Goal: Information Seeking & Learning: Learn about a topic

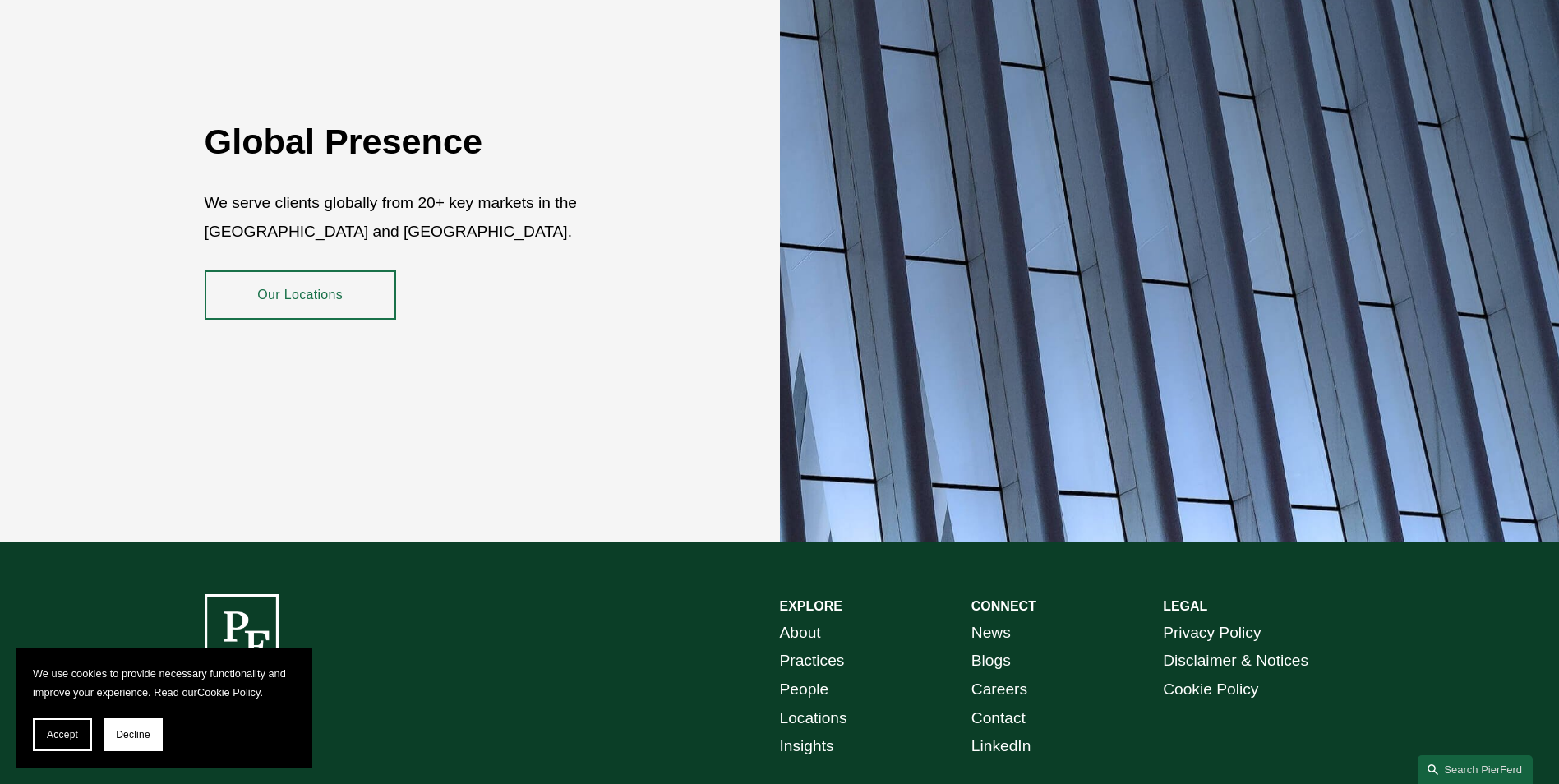
scroll to position [2839, 0]
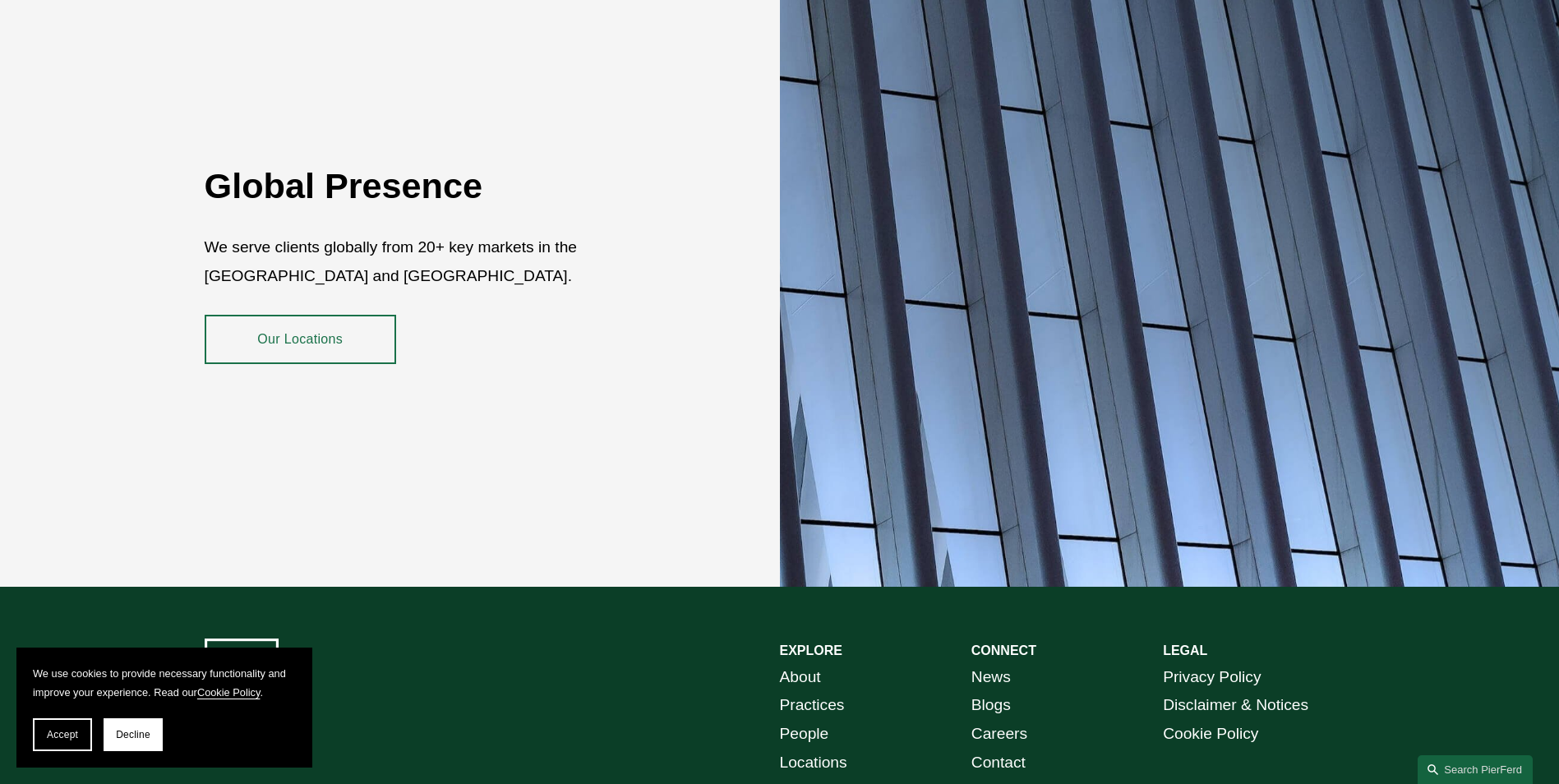
click at [62, 736] on span "Accept" at bounding box center [62, 735] width 31 height 12
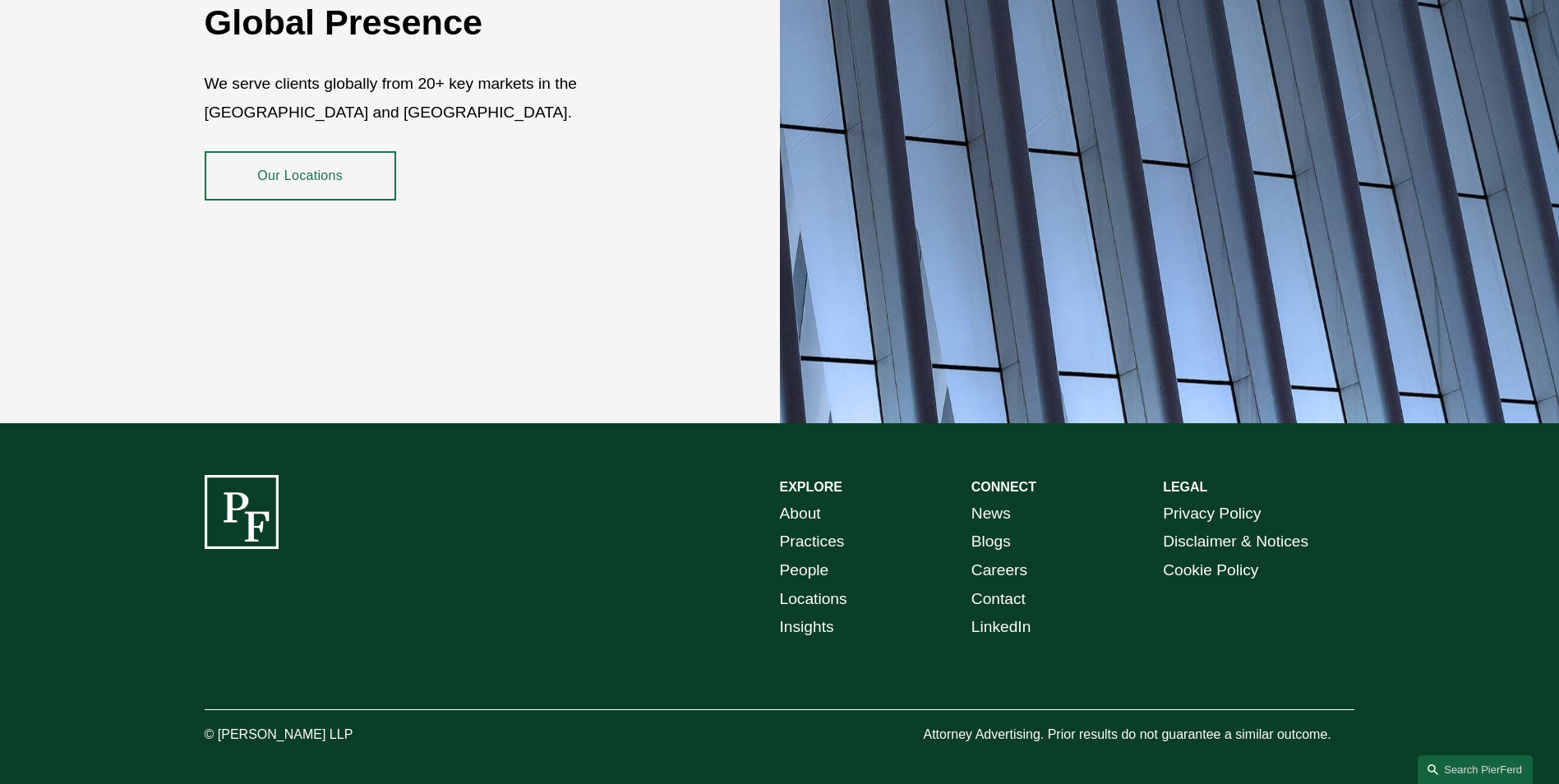
scroll to position [3003, 0]
drag, startPoint x: 360, startPoint y: 722, endPoint x: 217, endPoint y: 712, distance: 143.3
click at [217, 722] on p "© [PERSON_NAME] LLP" at bounding box center [324, 734] width 240 height 24
copy p "Pierson Ferdinand LLP"
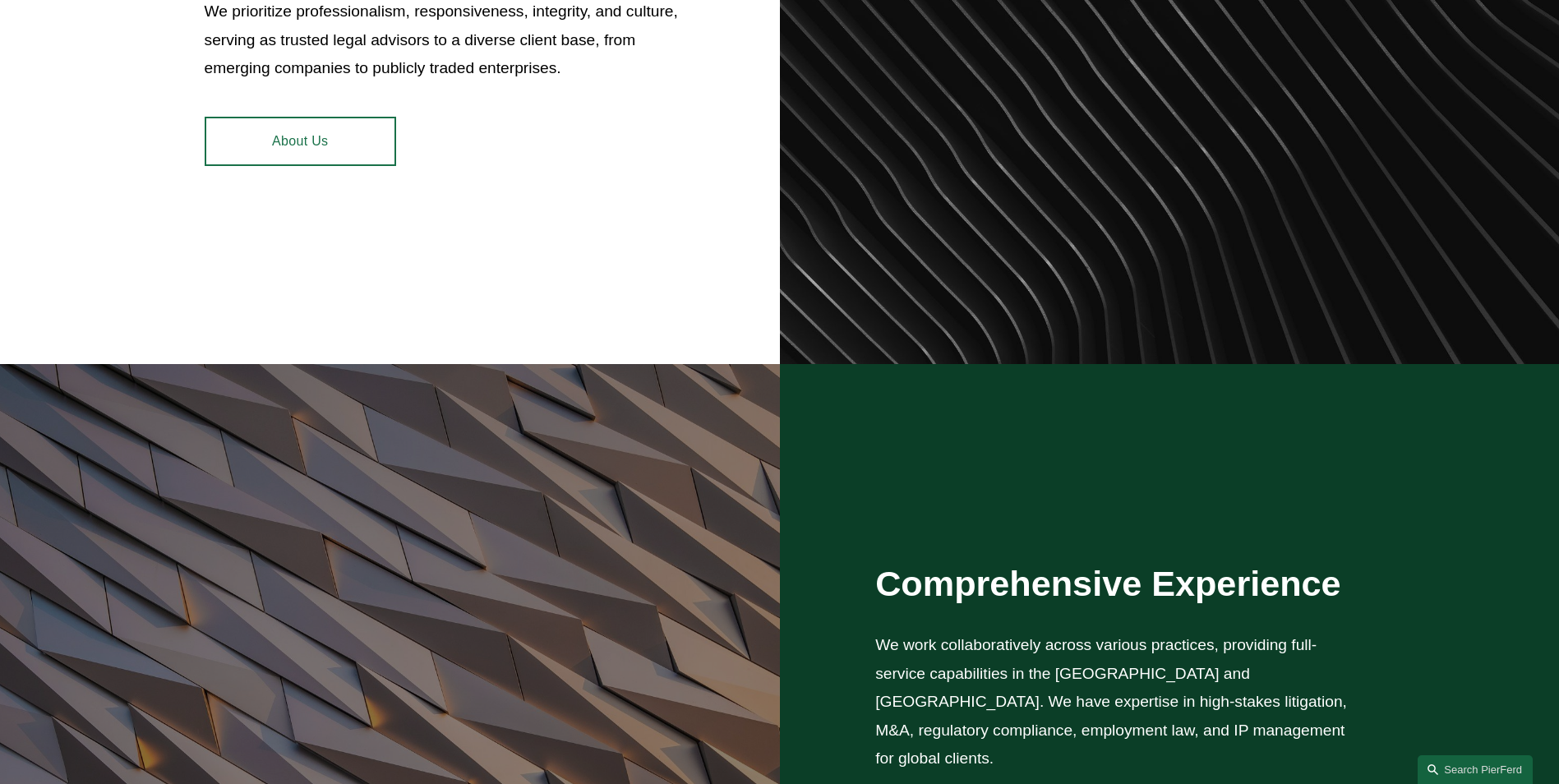
scroll to position [0, 0]
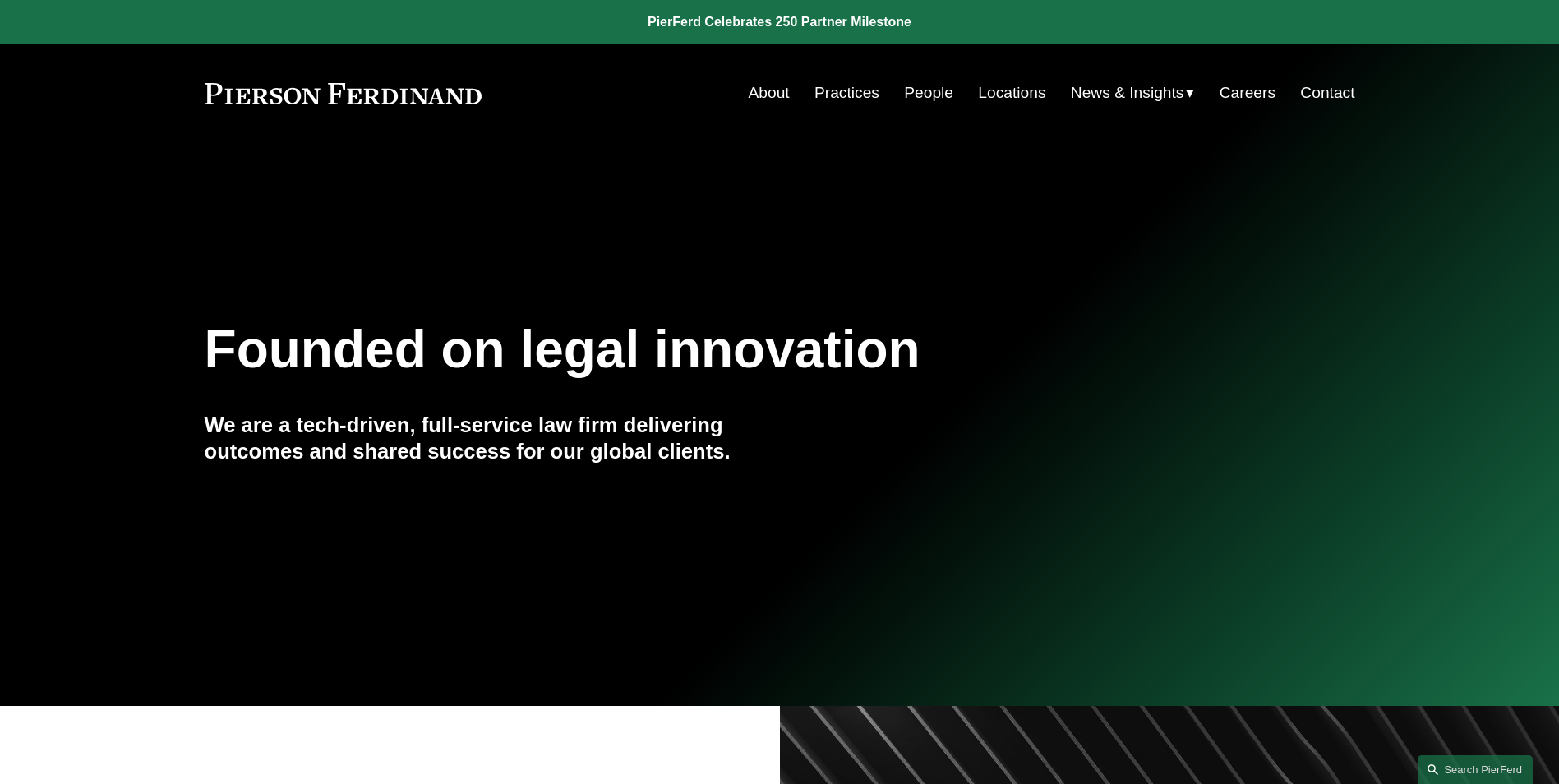
click at [755, 84] on link "About" at bounding box center [769, 93] width 41 height 31
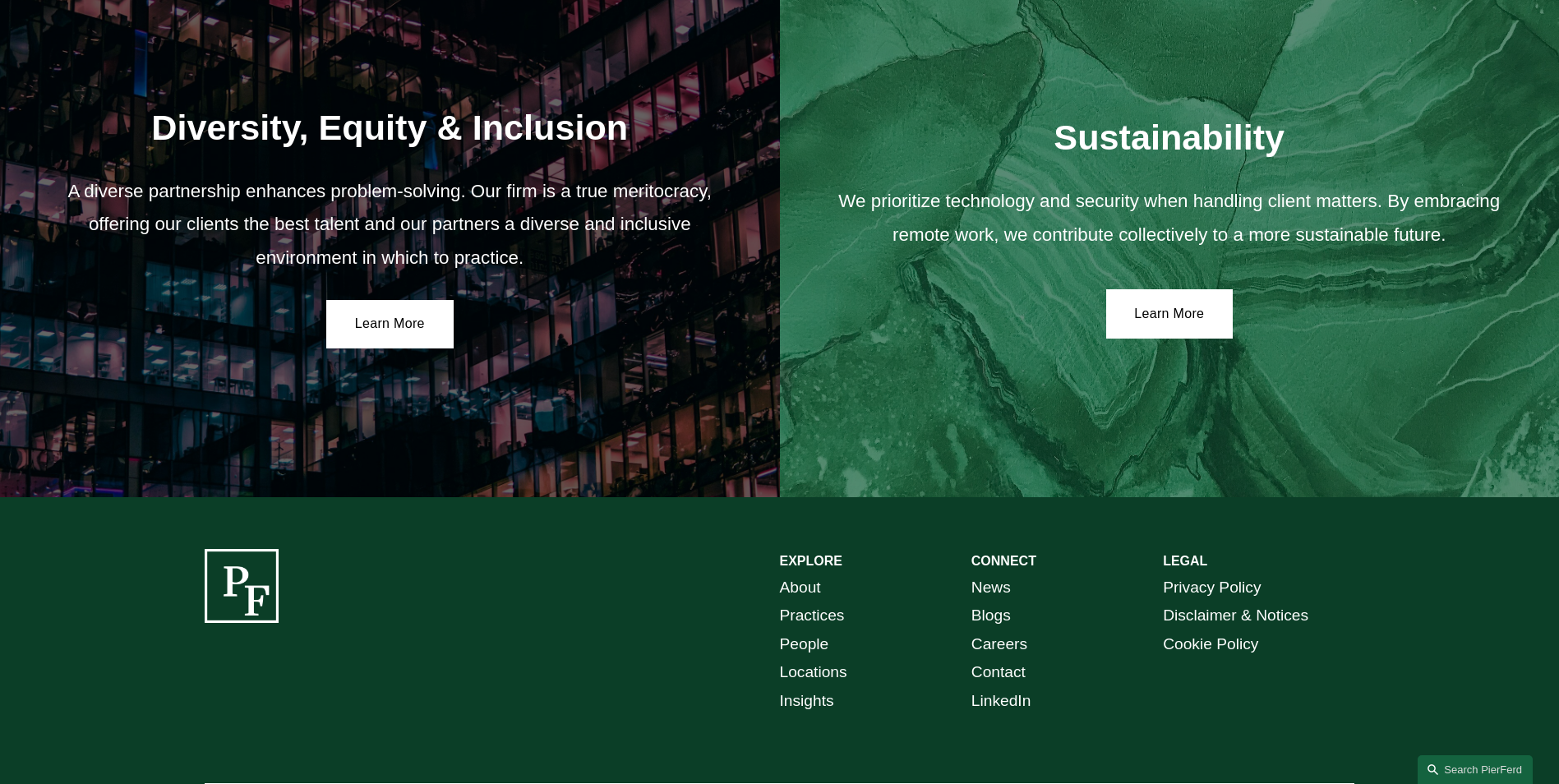
scroll to position [2995, 0]
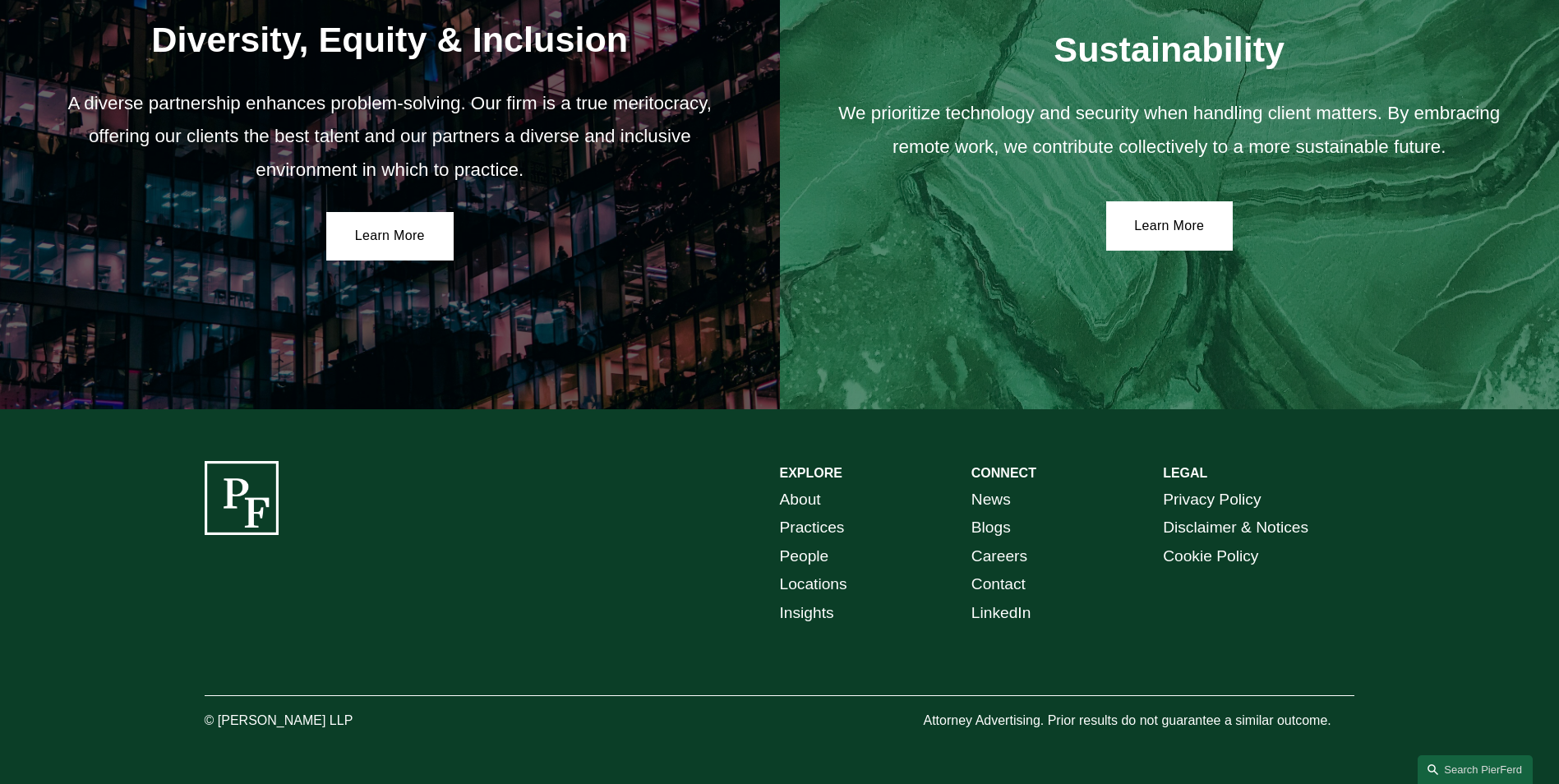
click at [804, 579] on link "Locations" at bounding box center [814, 585] width 68 height 29
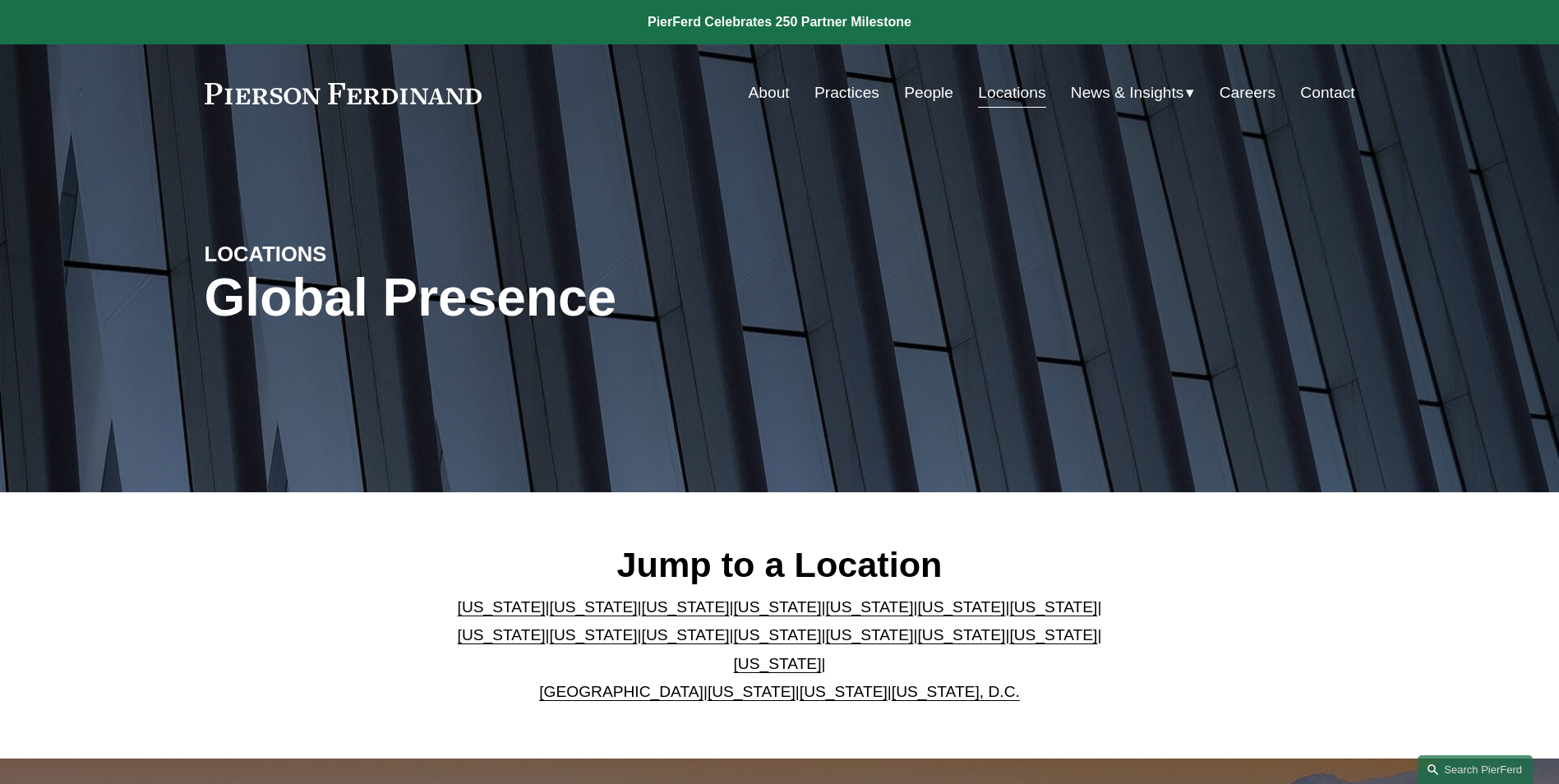
click at [760, 86] on link "About" at bounding box center [769, 93] width 41 height 31
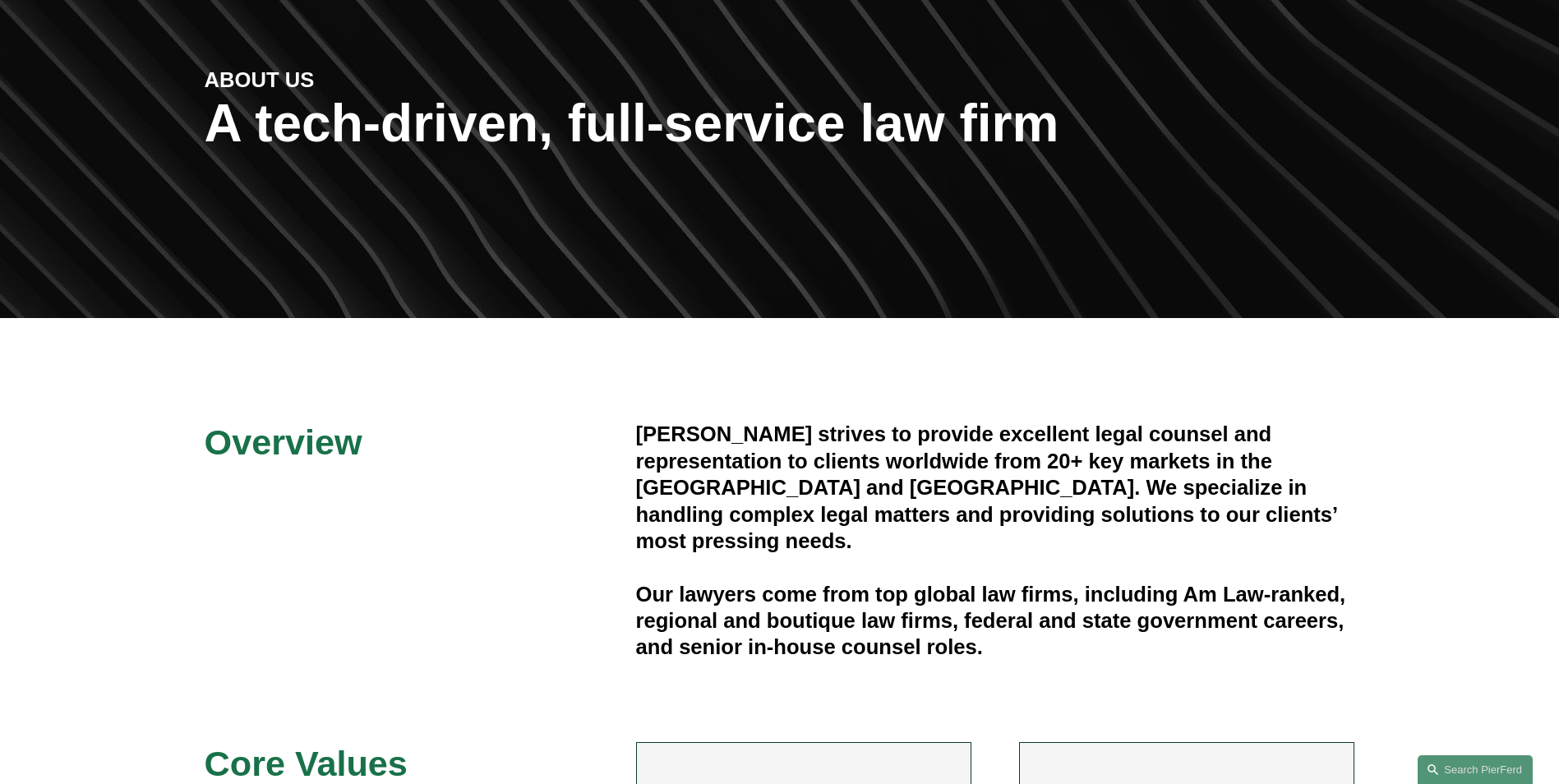
scroll to position [246, 0]
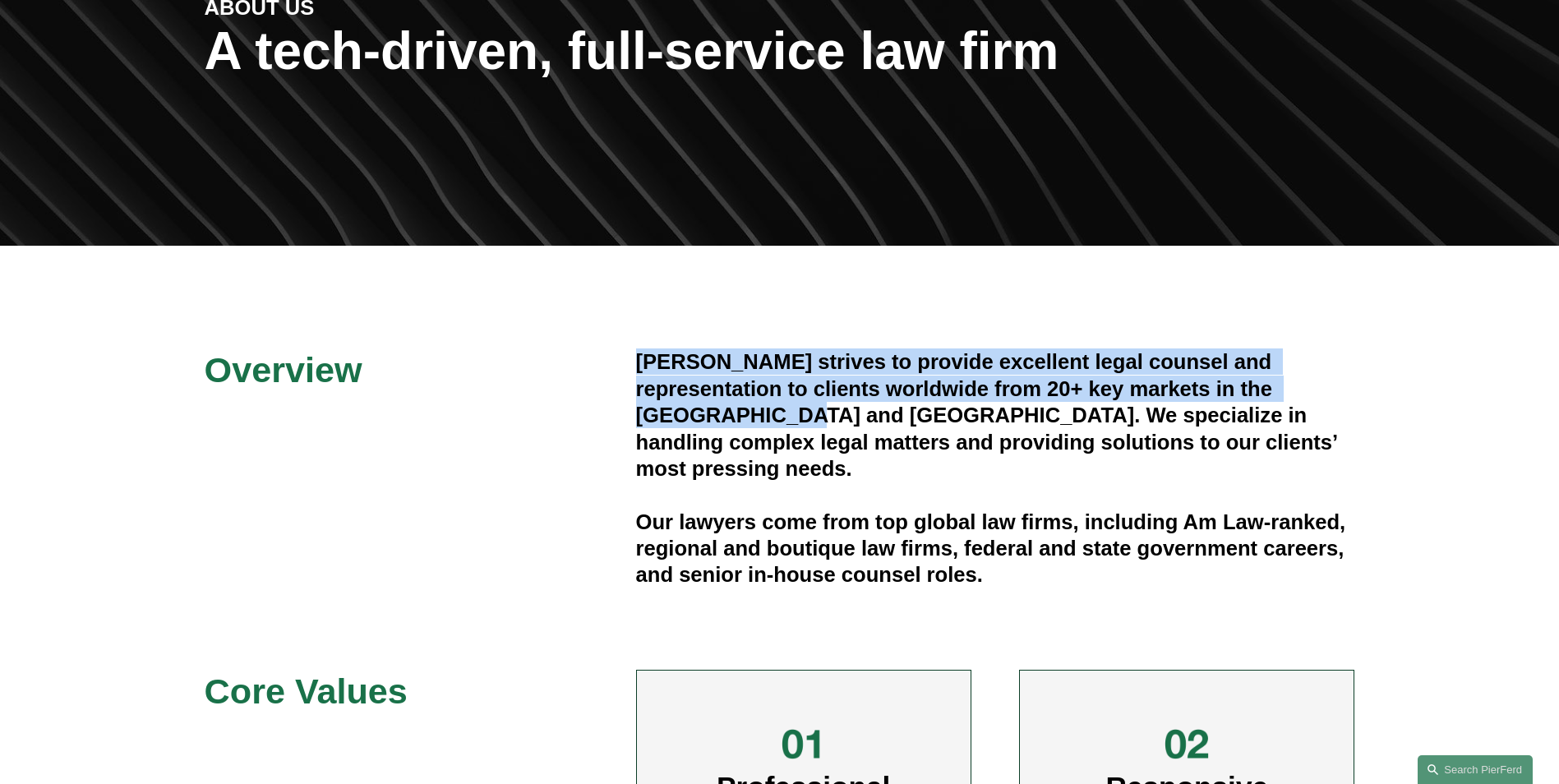
drag, startPoint x: 638, startPoint y: 357, endPoint x: 674, endPoint y: 419, distance: 71.7
click at [674, 419] on h4 "[PERSON_NAME] strives to provide excellent legal counsel and representation to …" at bounding box center [996, 415] width 719 height 133
copy h4 "[PERSON_NAME] strives to provide excellent legal counsel and representation to …"
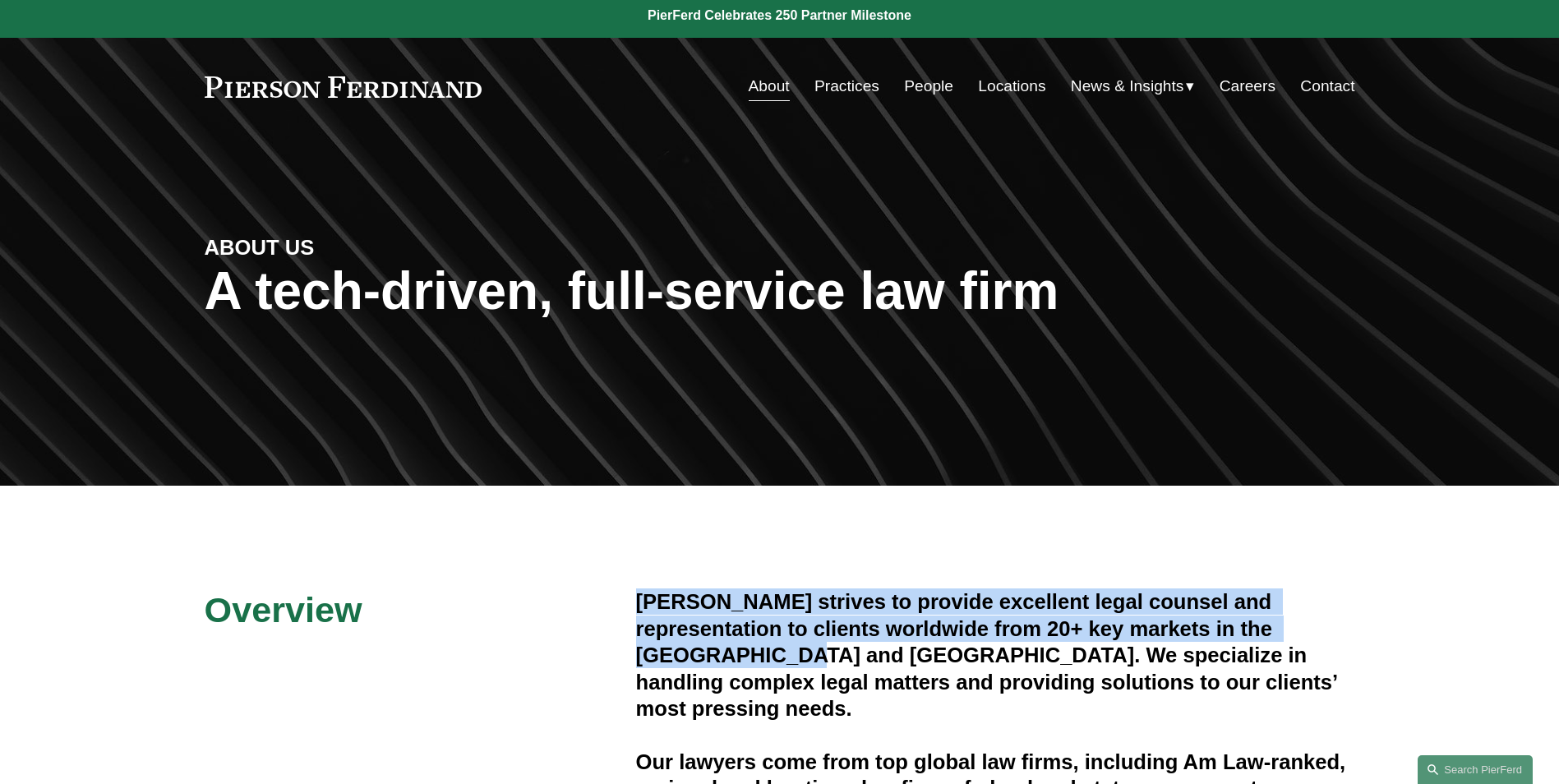
scroll to position [0, 0]
